Goal: Use online tool/utility: Utilize a website feature to perform a specific function

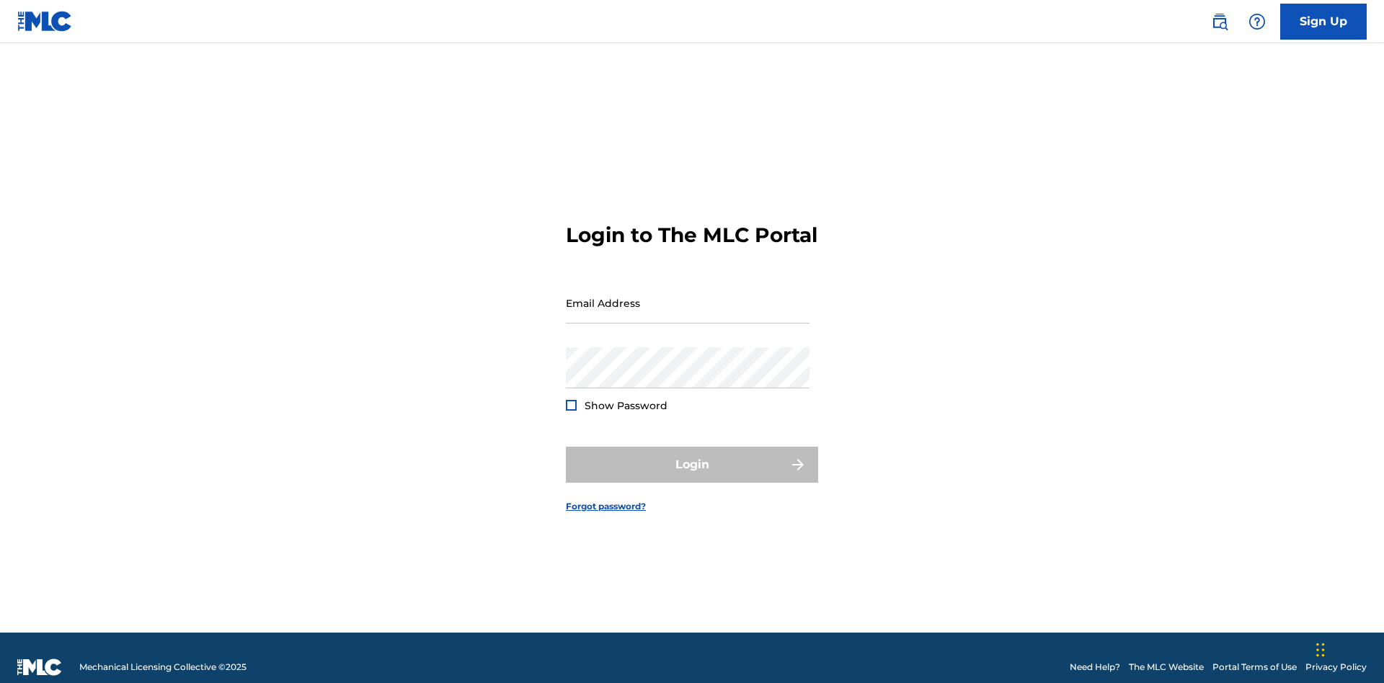
scroll to position [19, 0]
click at [688, 296] on input "Email Address" at bounding box center [688, 303] width 244 height 41
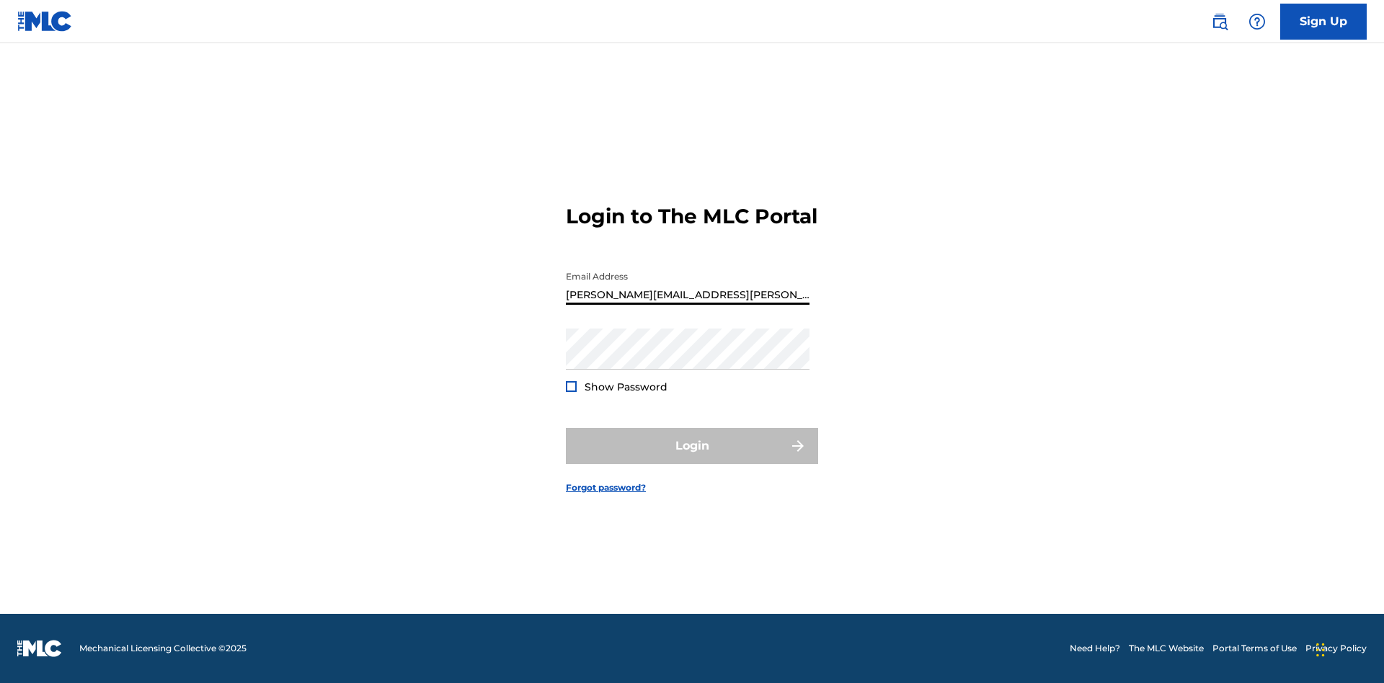
type input "[PERSON_NAME][EMAIL_ADDRESS][PERSON_NAME][DOMAIN_NAME]"
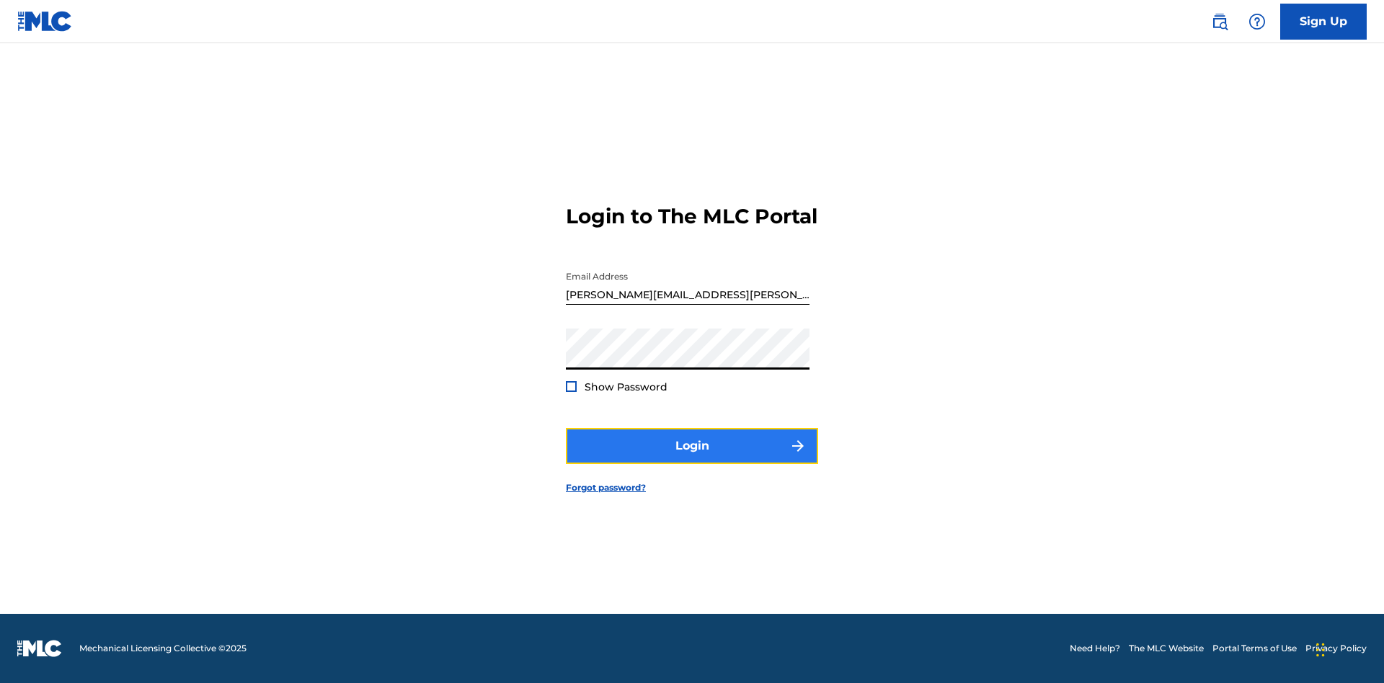
click at [692, 458] on button "Login" at bounding box center [692, 446] width 252 height 36
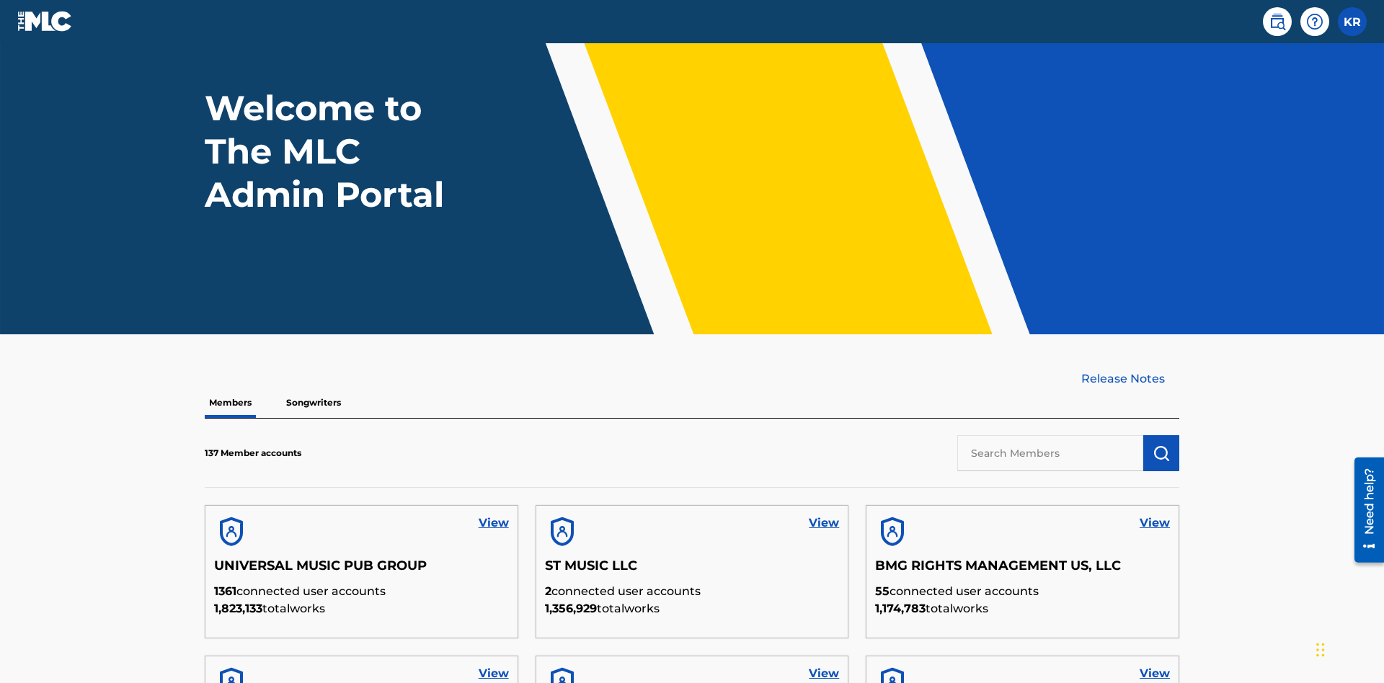
scroll to position [410, 0]
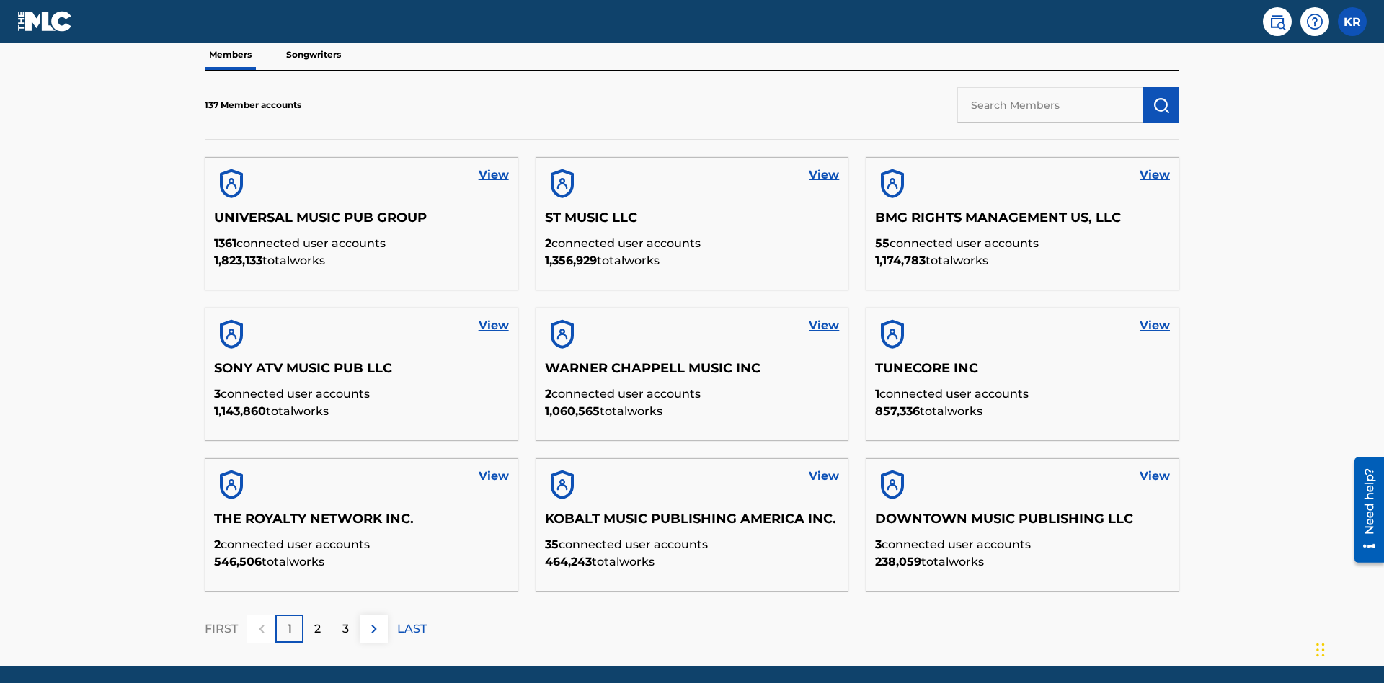
click at [1050, 105] on input "text" at bounding box center [1050, 105] width 186 height 36
type input "BMG RIGHTS MANAGEMENT US, LLC"
click at [1161, 97] on img "submit" at bounding box center [1161, 105] width 17 height 17
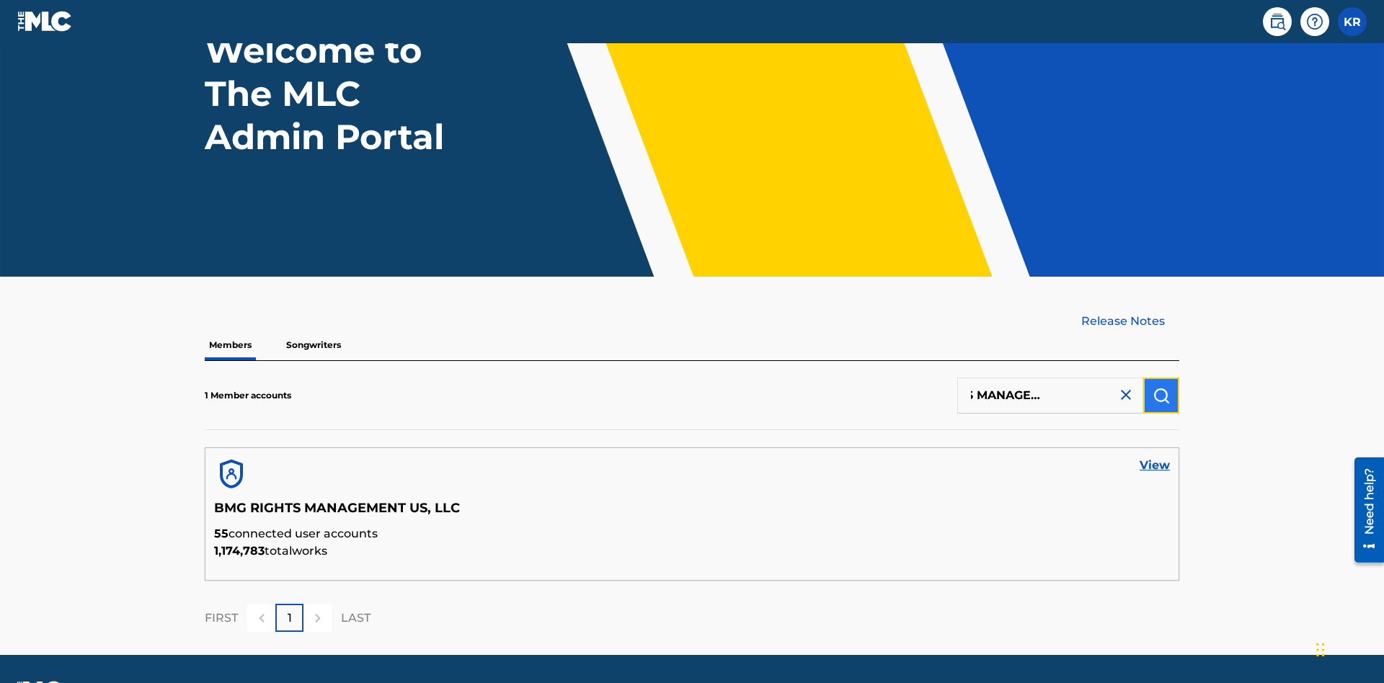
scroll to position [0, 0]
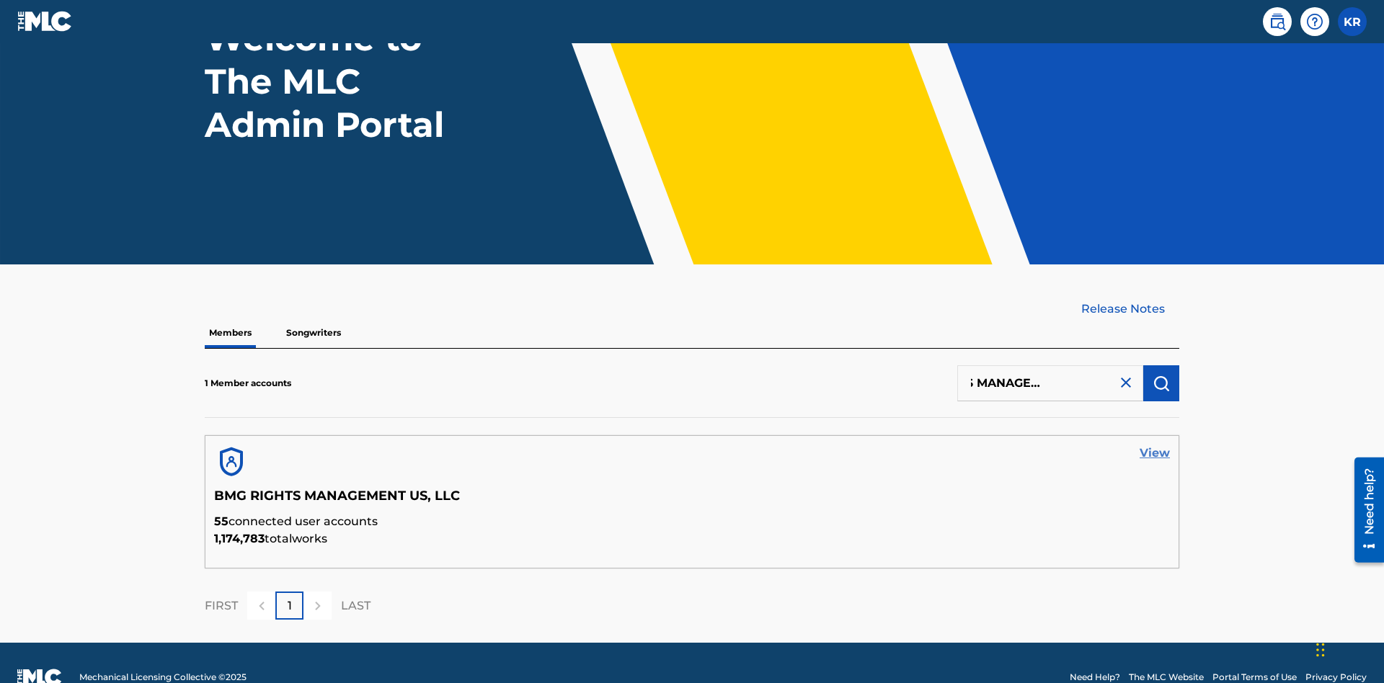
click at [1155, 445] on link "View" at bounding box center [1155, 453] width 30 height 17
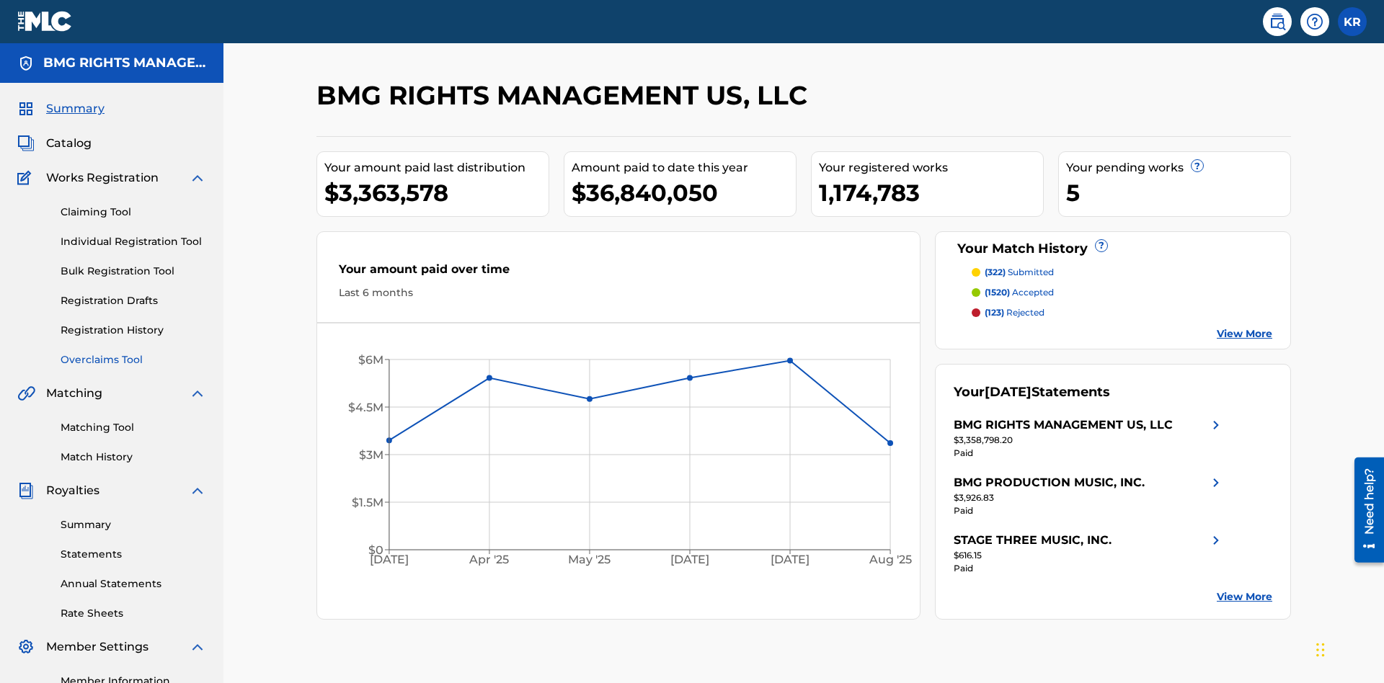
click at [133, 353] on link "Overclaims Tool" at bounding box center [134, 360] width 146 height 15
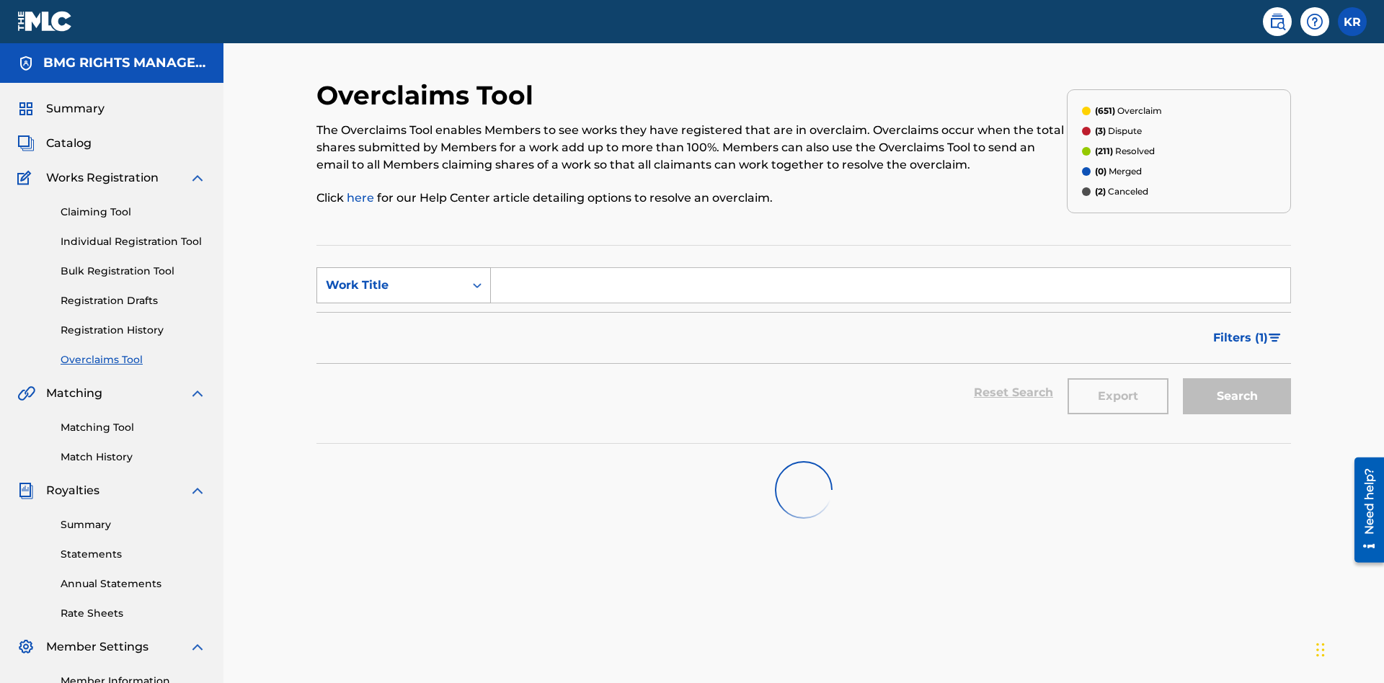
click at [391, 277] on div "Work Title" at bounding box center [391, 285] width 130 height 17
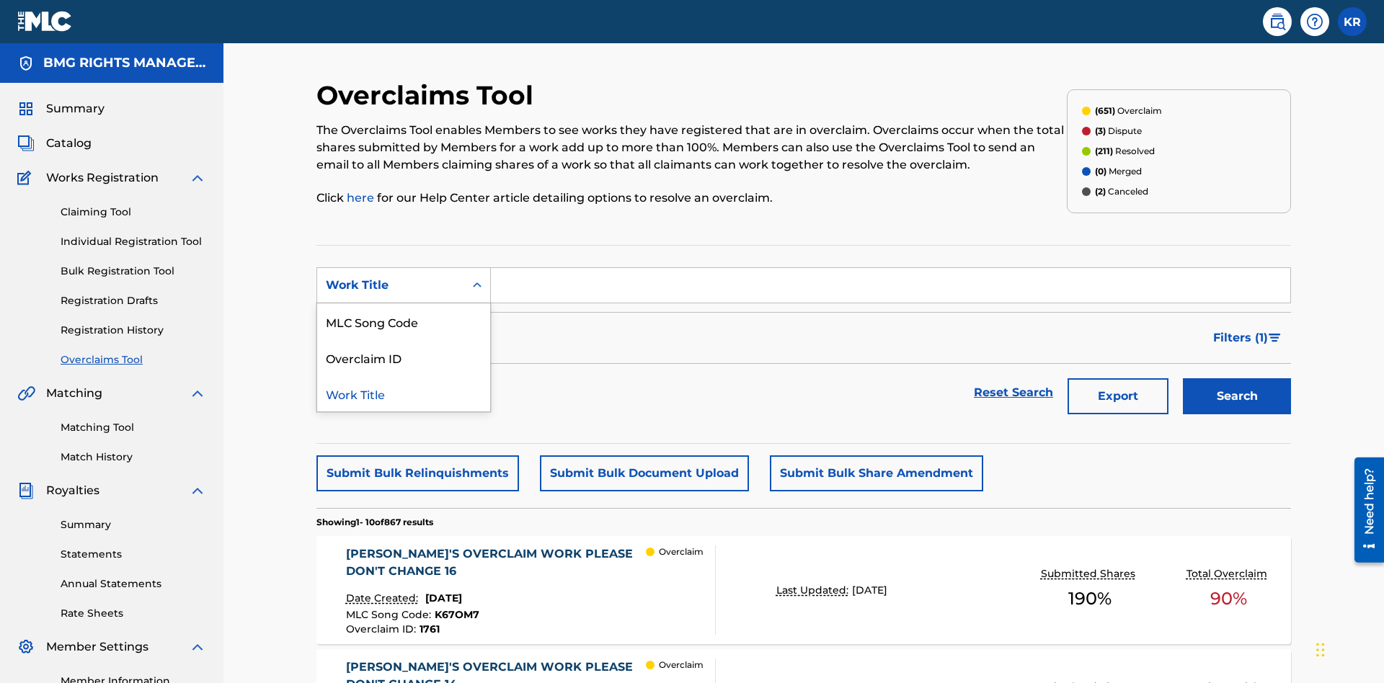
scroll to position [185, 0]
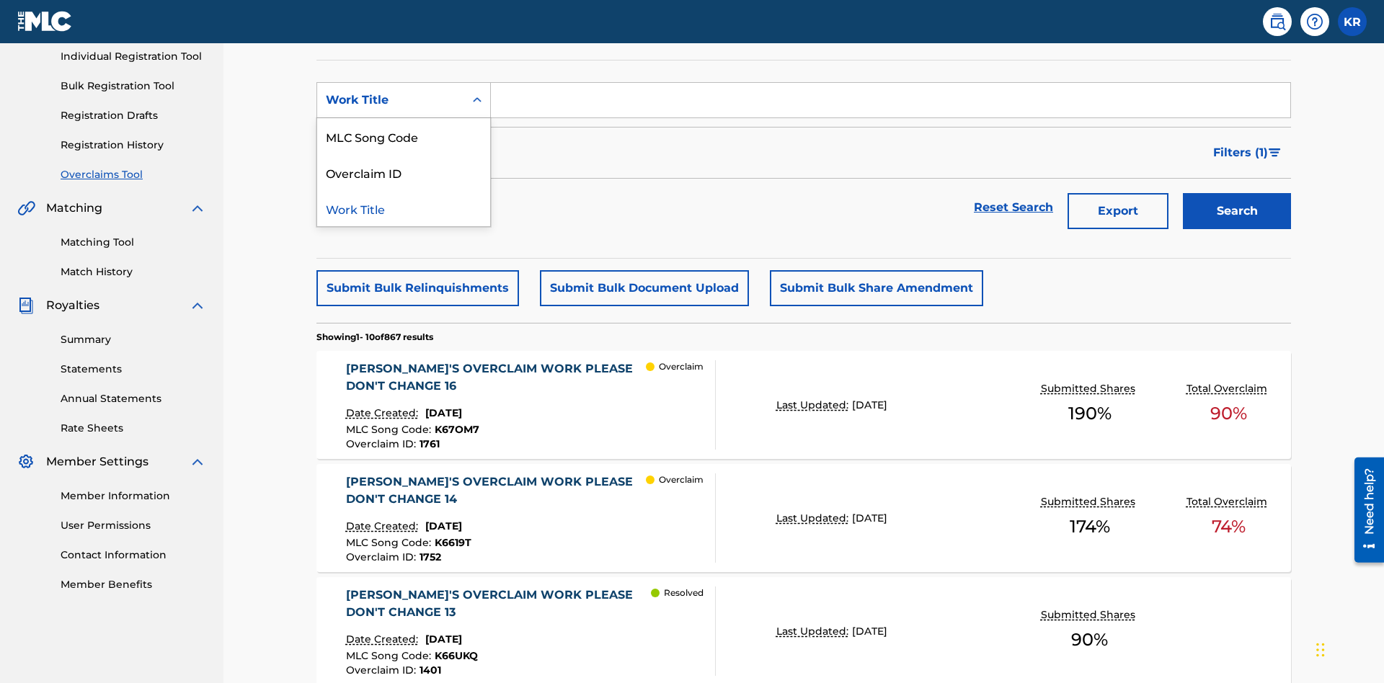
click at [404, 136] on div "MLC Song Code" at bounding box center [403, 136] width 173 height 36
click at [890, 104] on input "Search Form" at bounding box center [890, 100] width 799 height 35
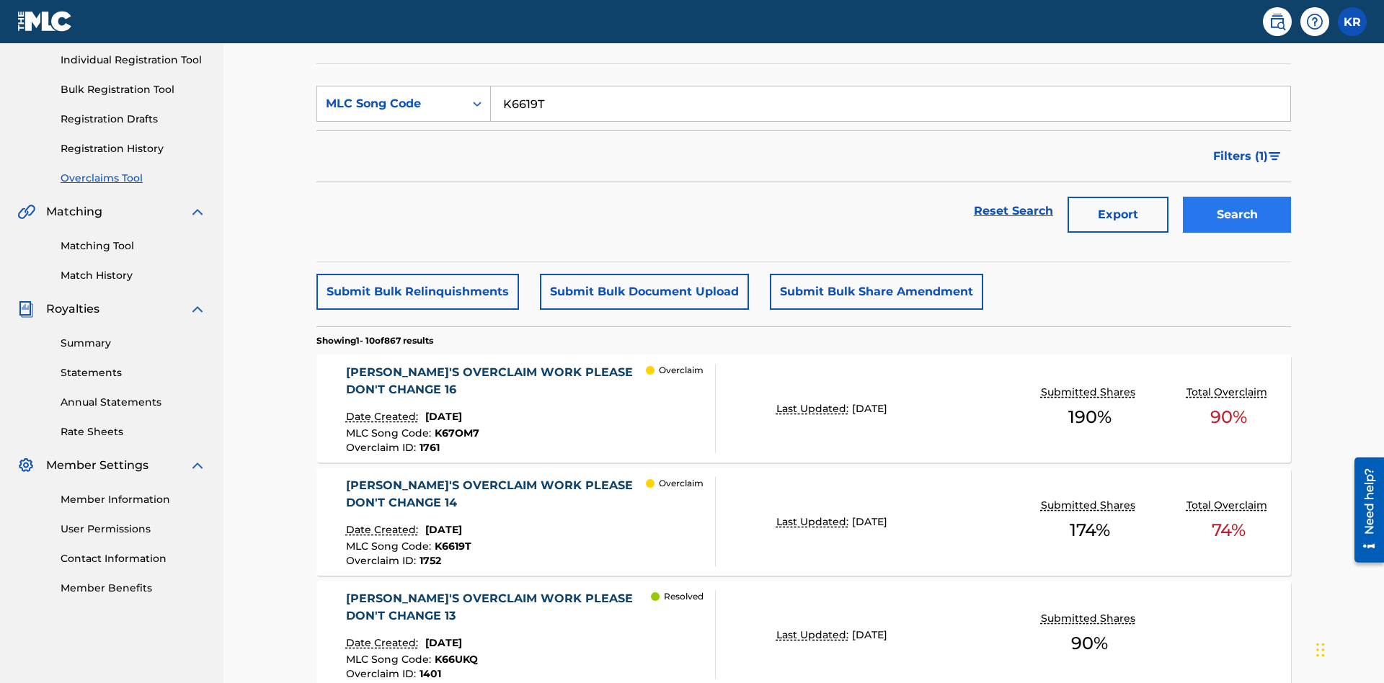
type input "K6619T"
click at [1237, 197] on button "Search" at bounding box center [1237, 215] width 108 height 36
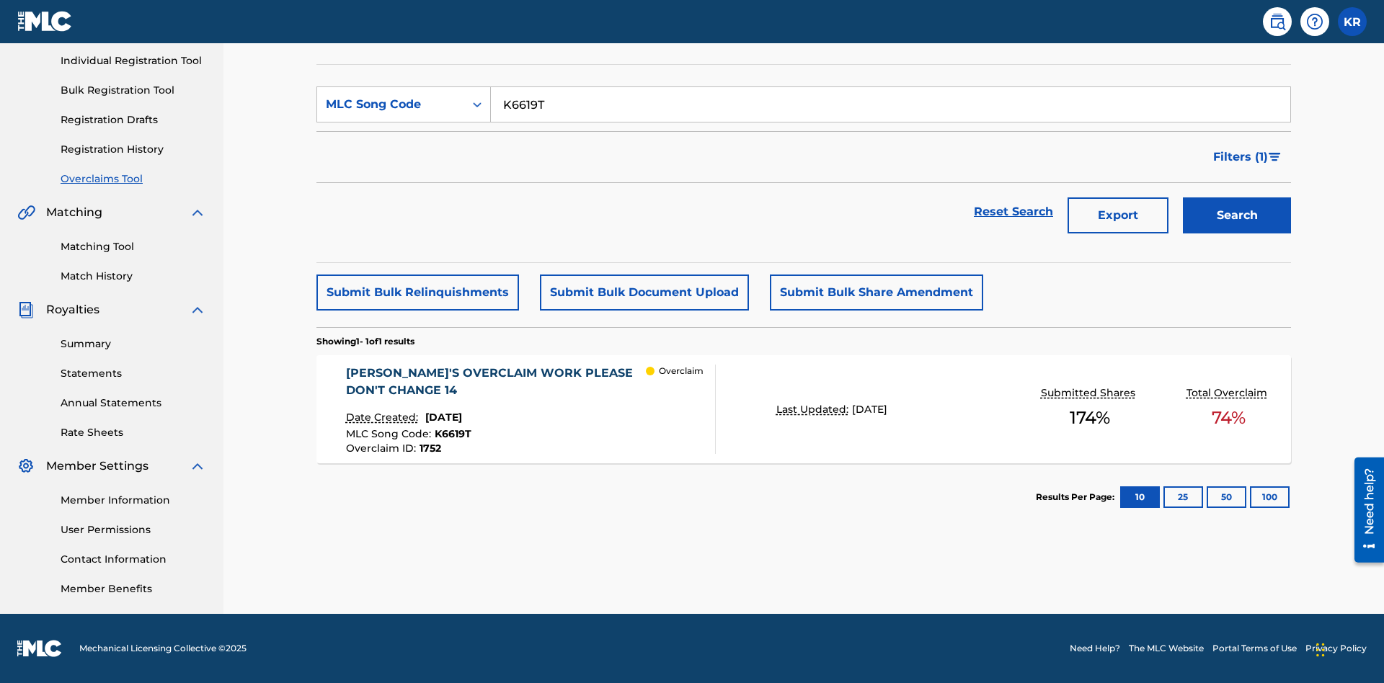
click at [429, 448] on span "1752" at bounding box center [431, 448] width 22 height 13
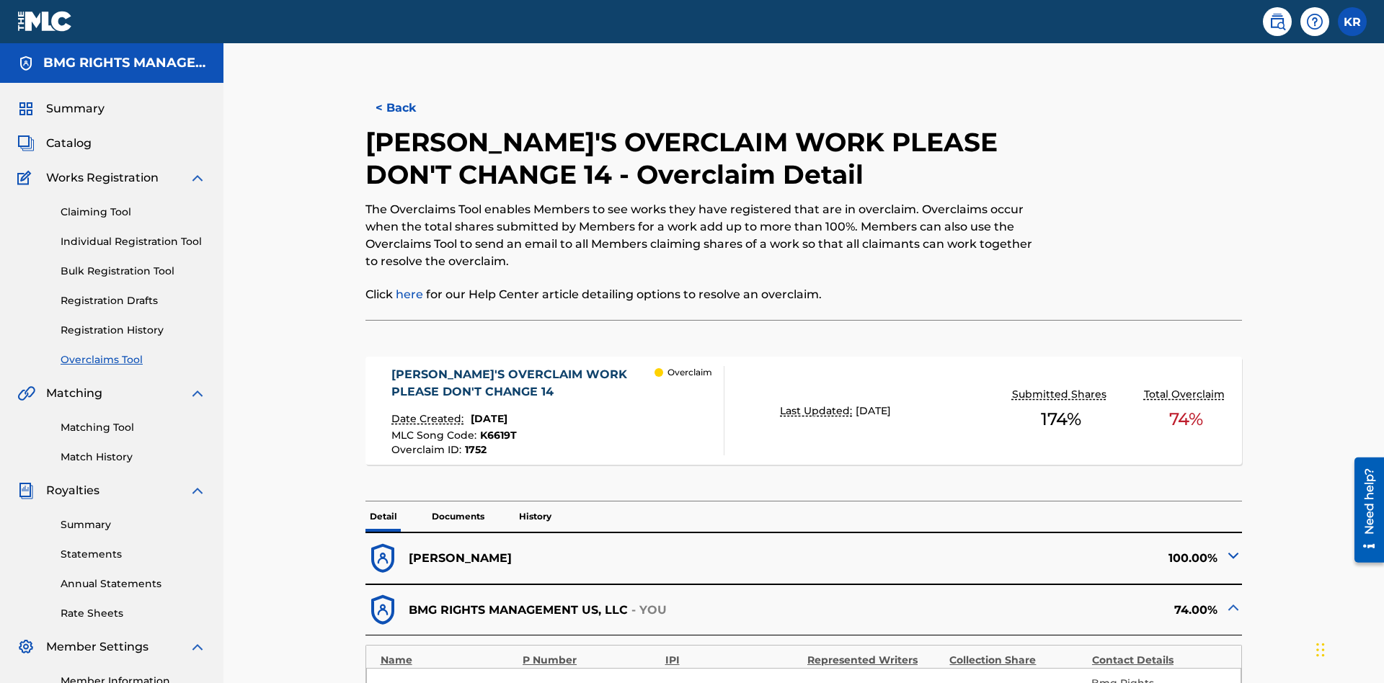
scroll to position [40, 0]
